Goal: Task Accomplishment & Management: Use online tool/utility

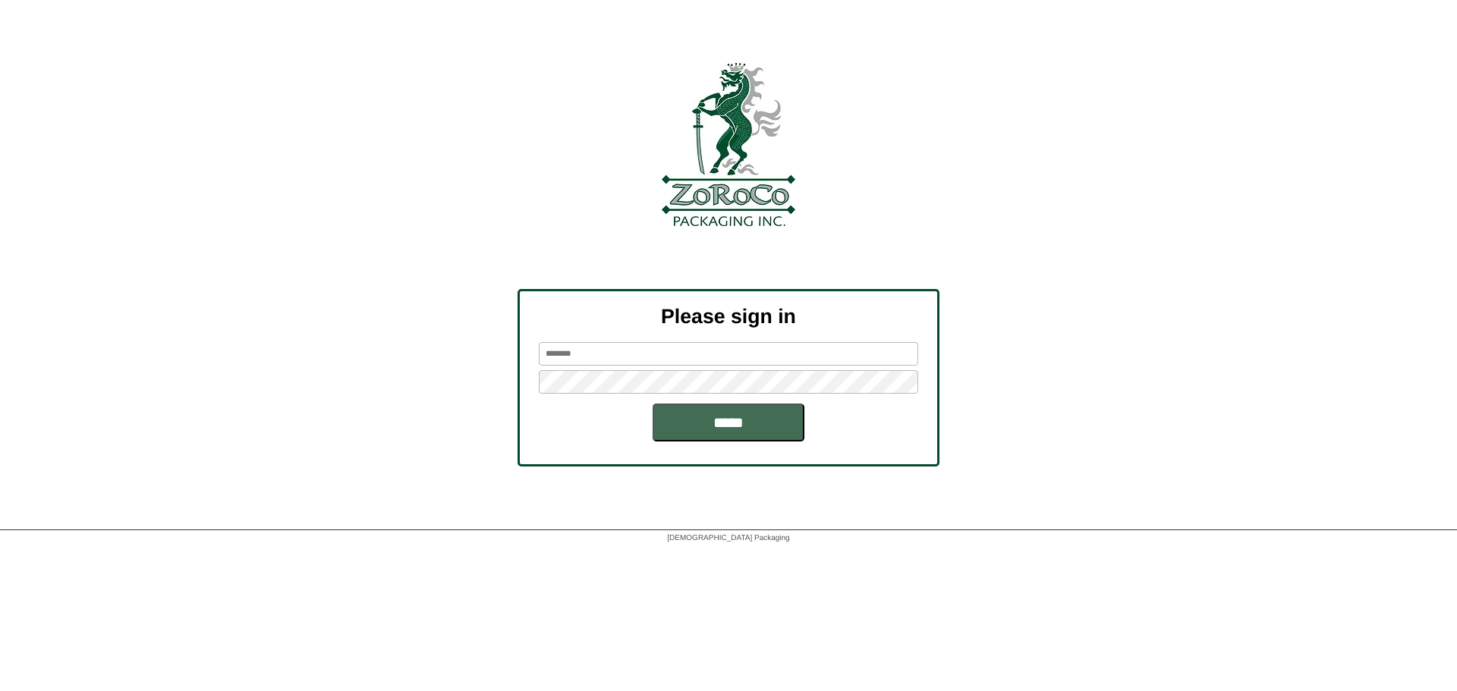
type input "*******"
click at [746, 423] on input "*****" at bounding box center [729, 423] width 152 height 38
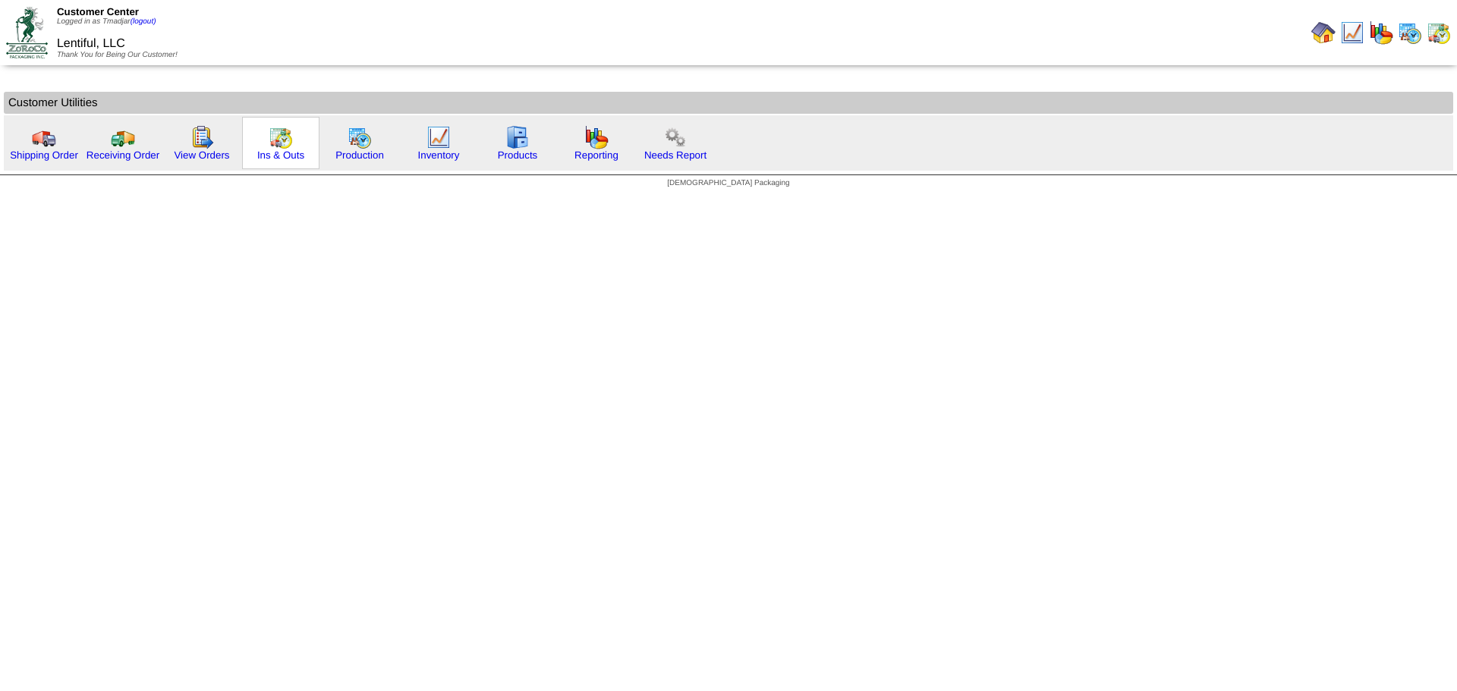
click at [279, 137] on img at bounding box center [281, 137] width 24 height 24
